Goal: Information Seeking & Learning: Learn about a topic

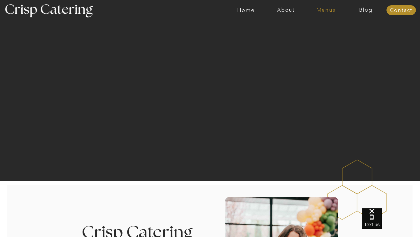
click at [326, 11] on nav "Menus" at bounding box center [326, 10] width 40 height 6
click at [314, 28] on nav "Summer (Mar-Aug)" at bounding box center [327, 27] width 52 height 6
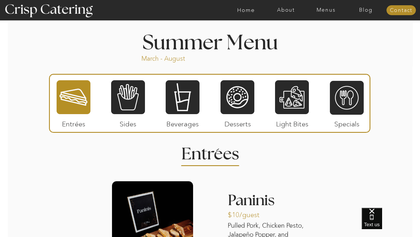
scroll to position [477, 0]
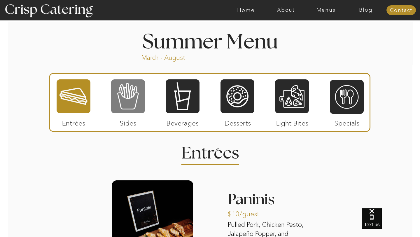
click at [140, 97] on div at bounding box center [128, 96] width 34 height 35
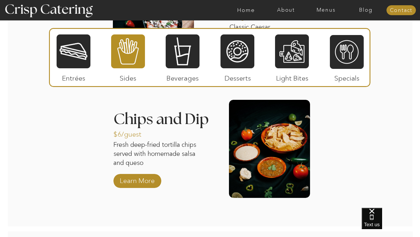
scroll to position [788, 0]
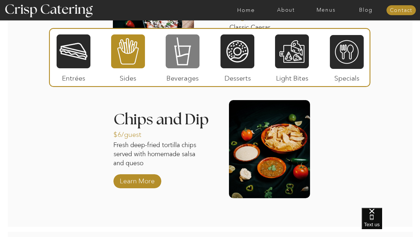
click at [183, 56] on div at bounding box center [183, 51] width 34 height 35
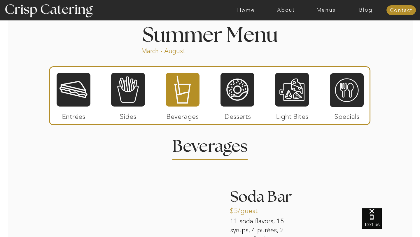
scroll to position [484, 0]
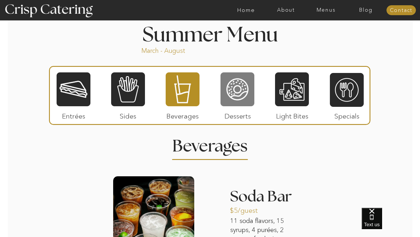
click at [236, 98] on div at bounding box center [237, 89] width 34 height 35
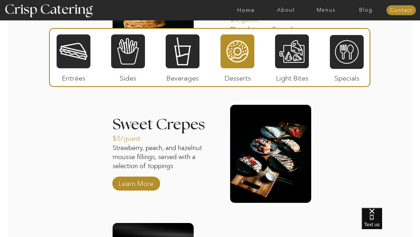
scroll to position [674, 0]
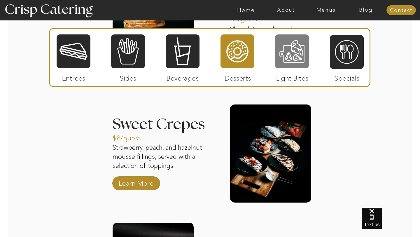
click at [295, 50] on div at bounding box center [292, 51] width 34 height 35
